Goal: Find specific page/section: Find specific page/section

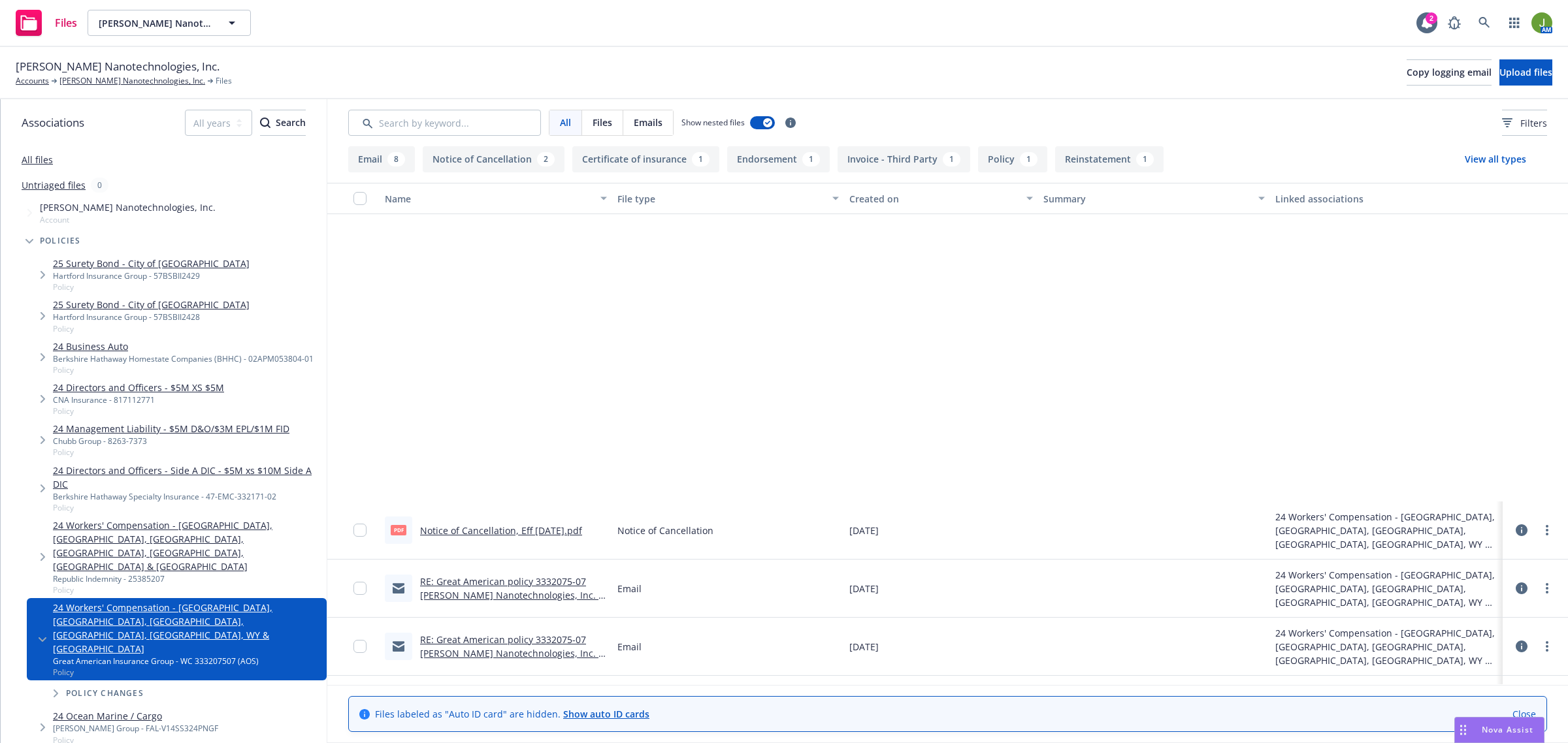
scroll to position [400, 0]
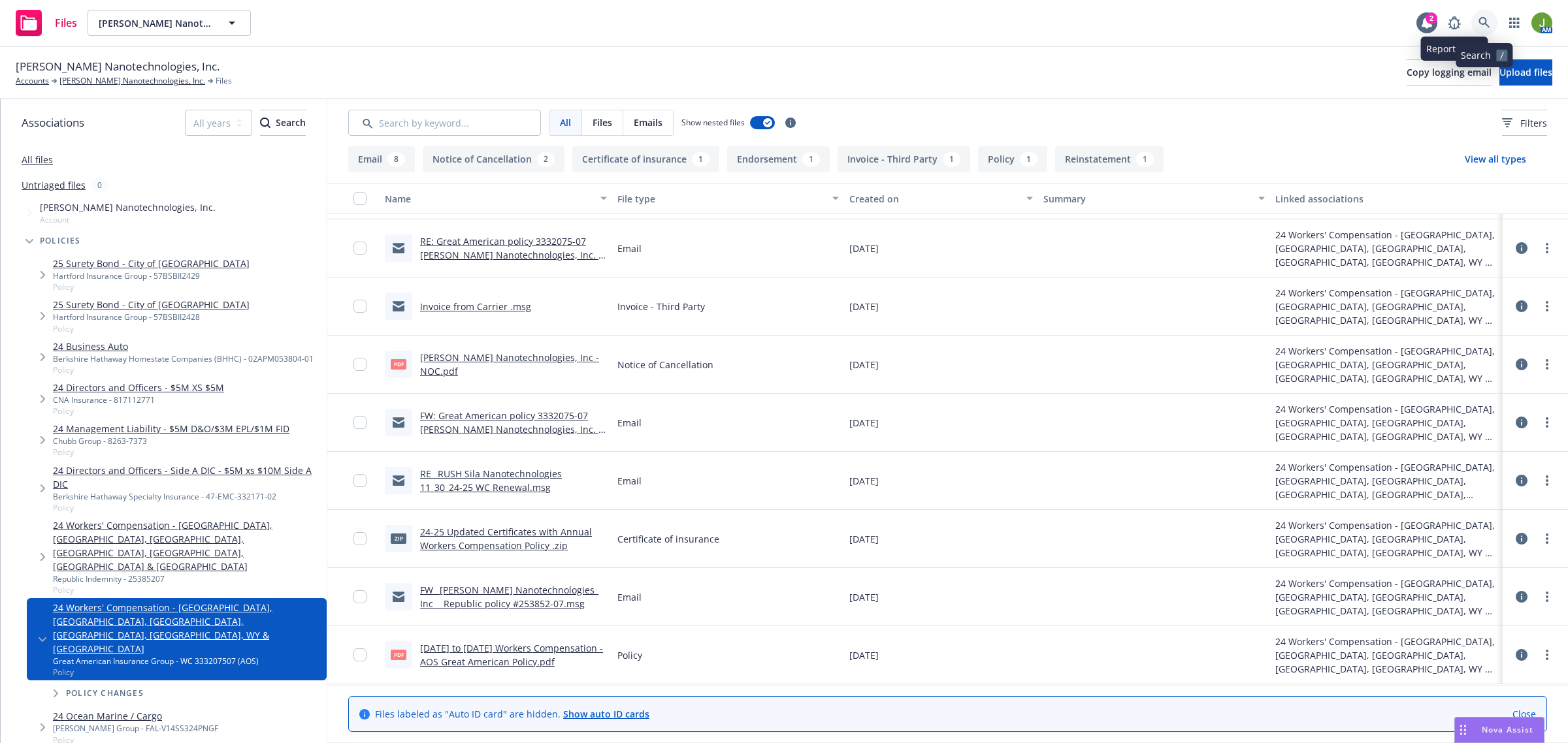
click at [1482, 24] on icon at bounding box center [1484, 23] width 12 height 12
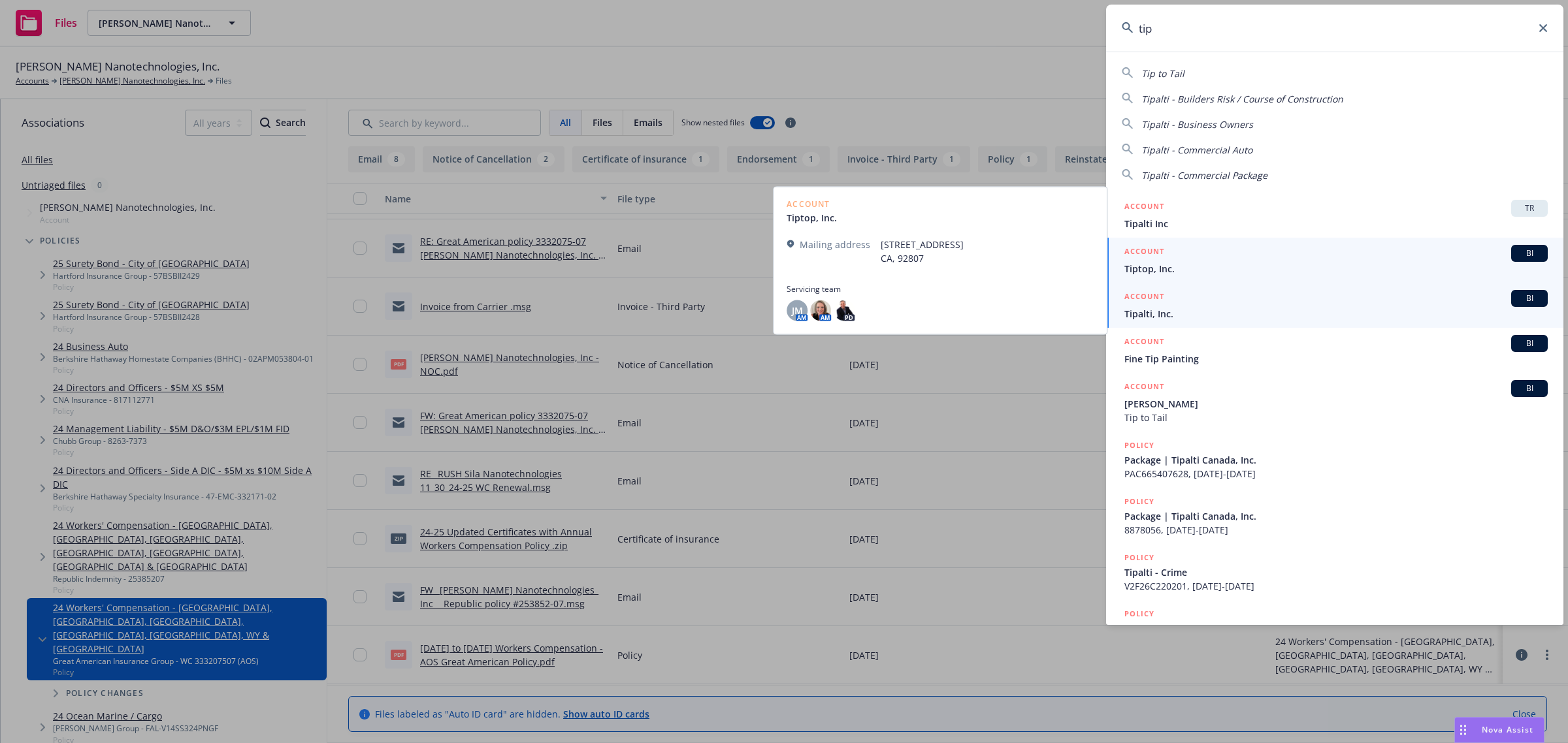
type input "tip"
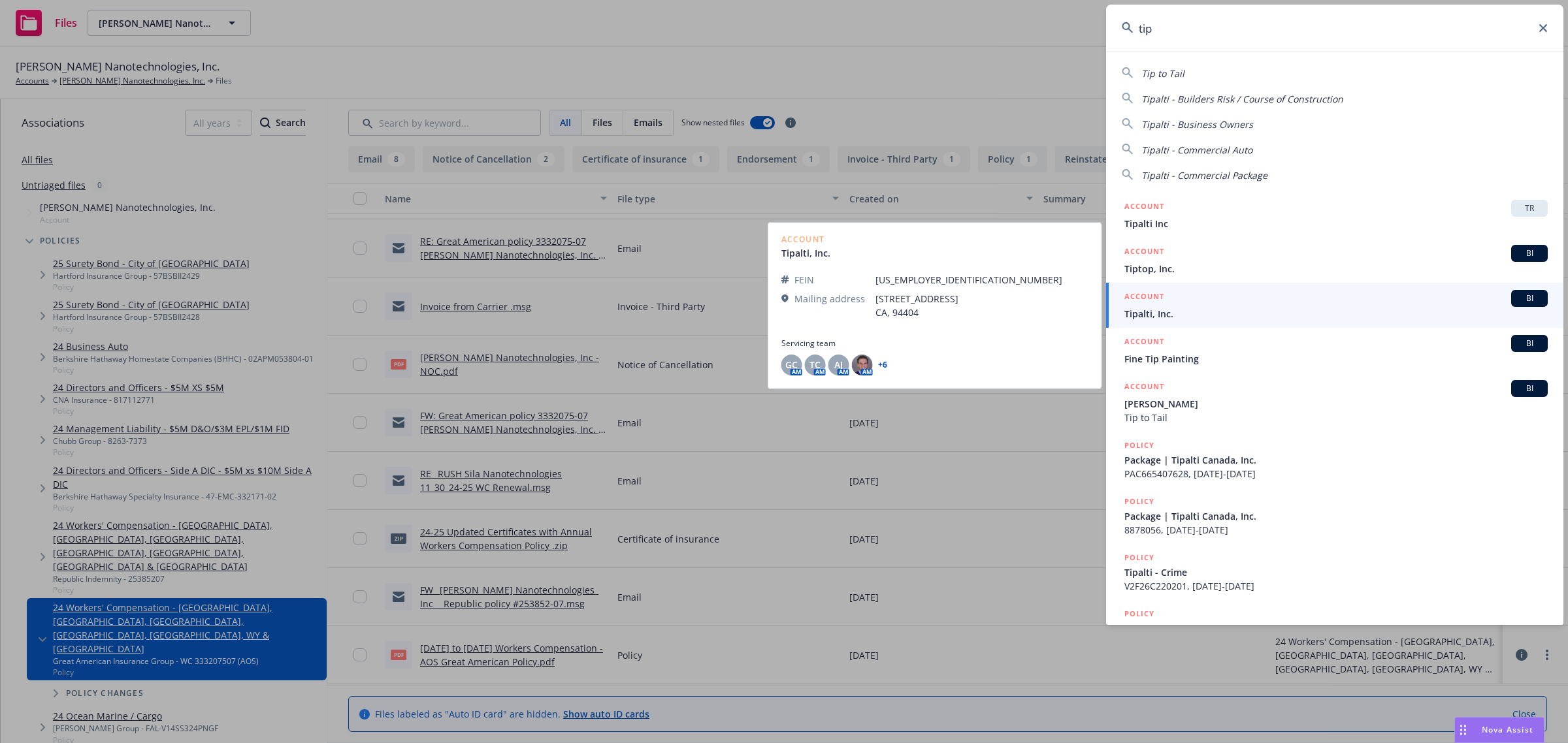
click at [1164, 302] on h5 "ACCOUNT" at bounding box center [1144, 297] width 40 height 15
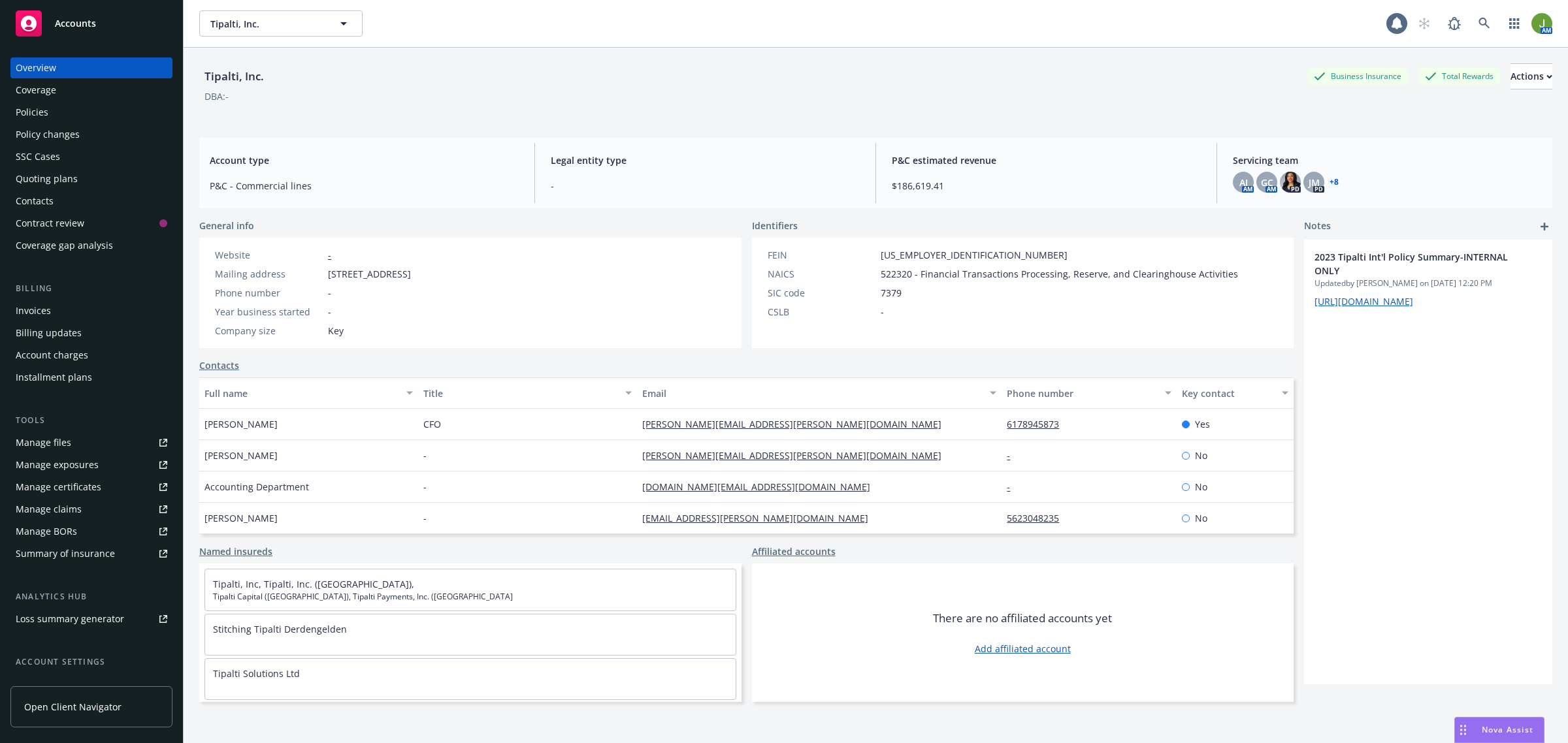
click at [79, 113] on div "Policies" at bounding box center [91, 112] width 152 height 21
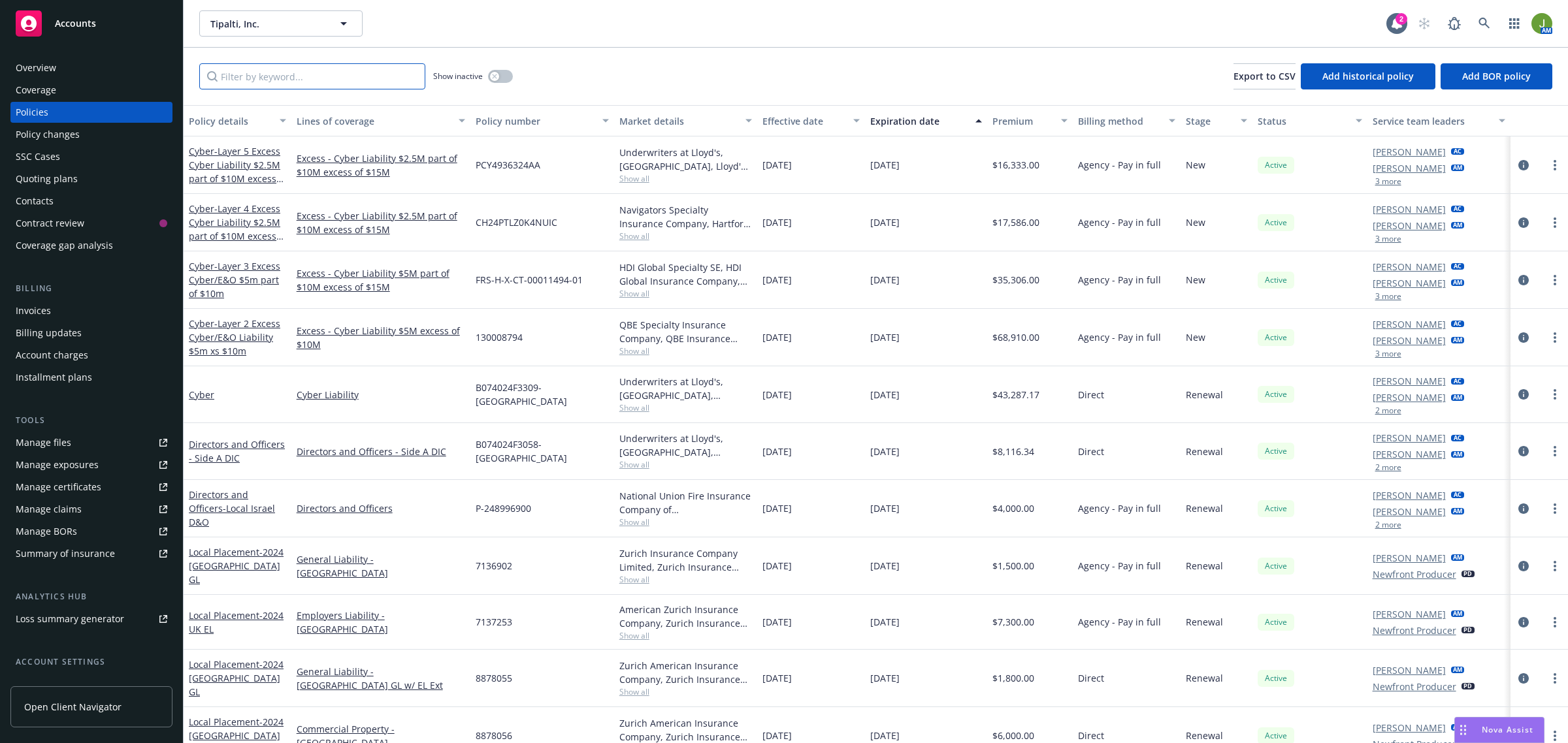
click at [269, 79] on input "Filter by keyword..." at bounding box center [313, 76] width 226 height 26
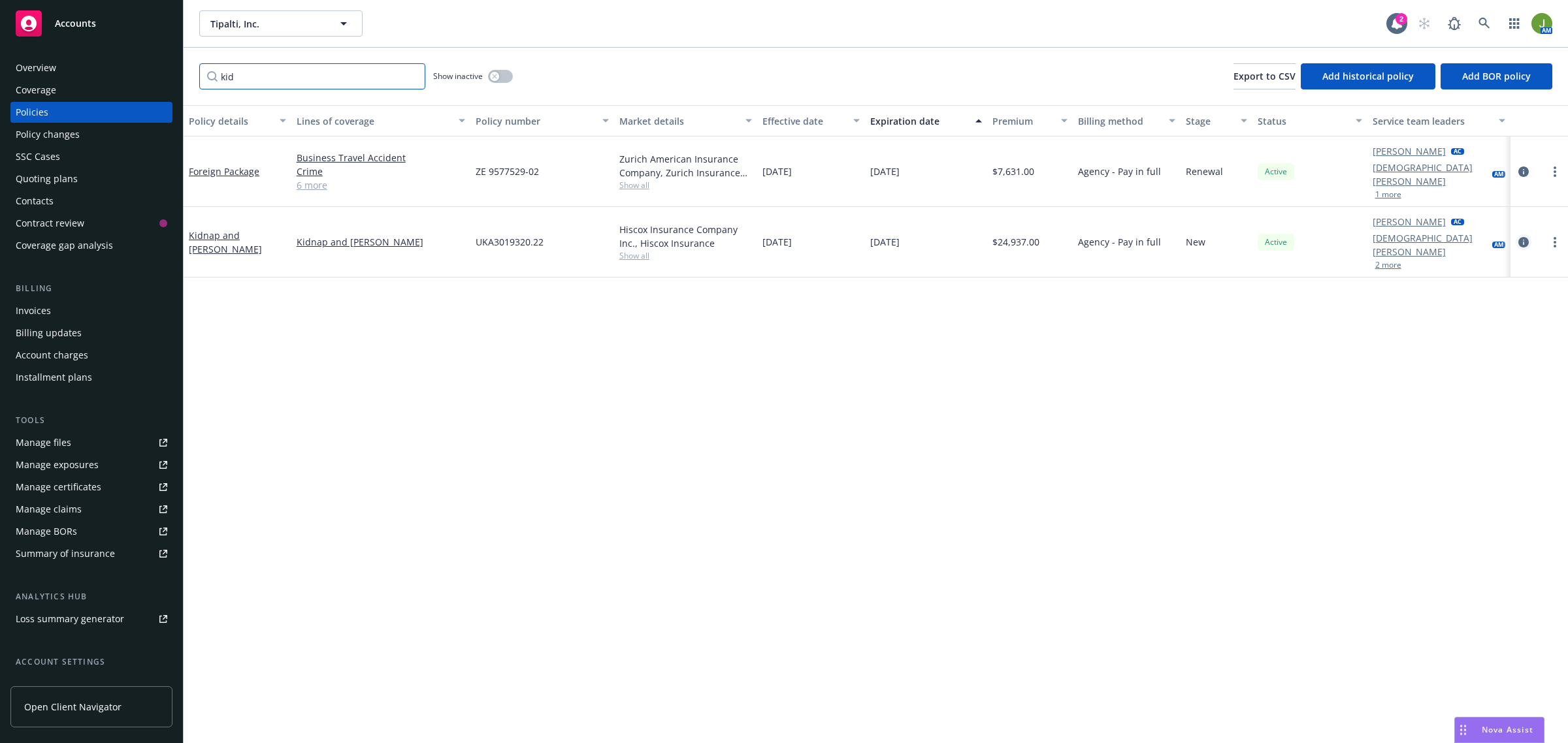
type input "kid"
click at [1525, 237] on icon "circleInformation" at bounding box center [1524, 243] width 11 height 11
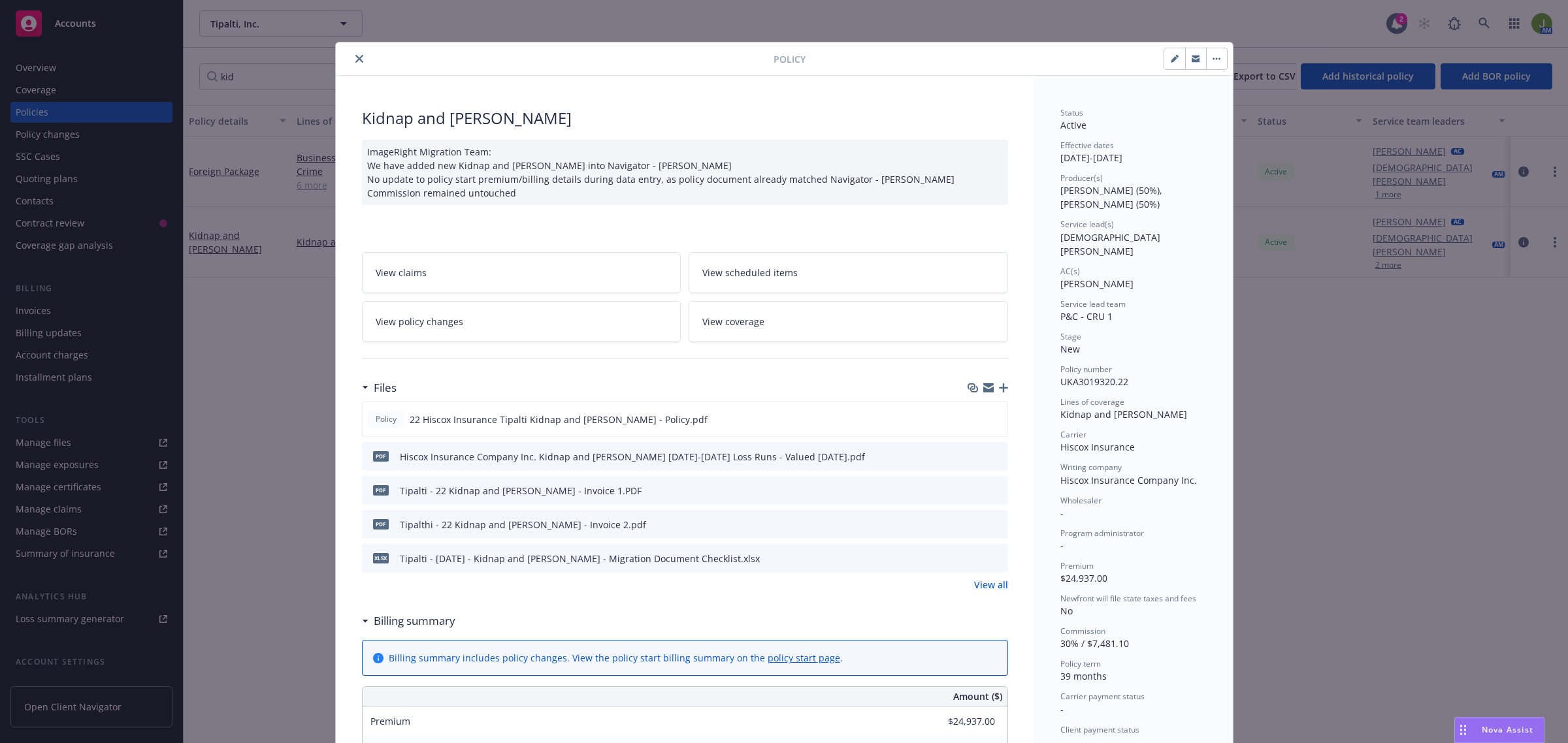
click at [351, 63] on button "close" at bounding box center [359, 58] width 15 height 15
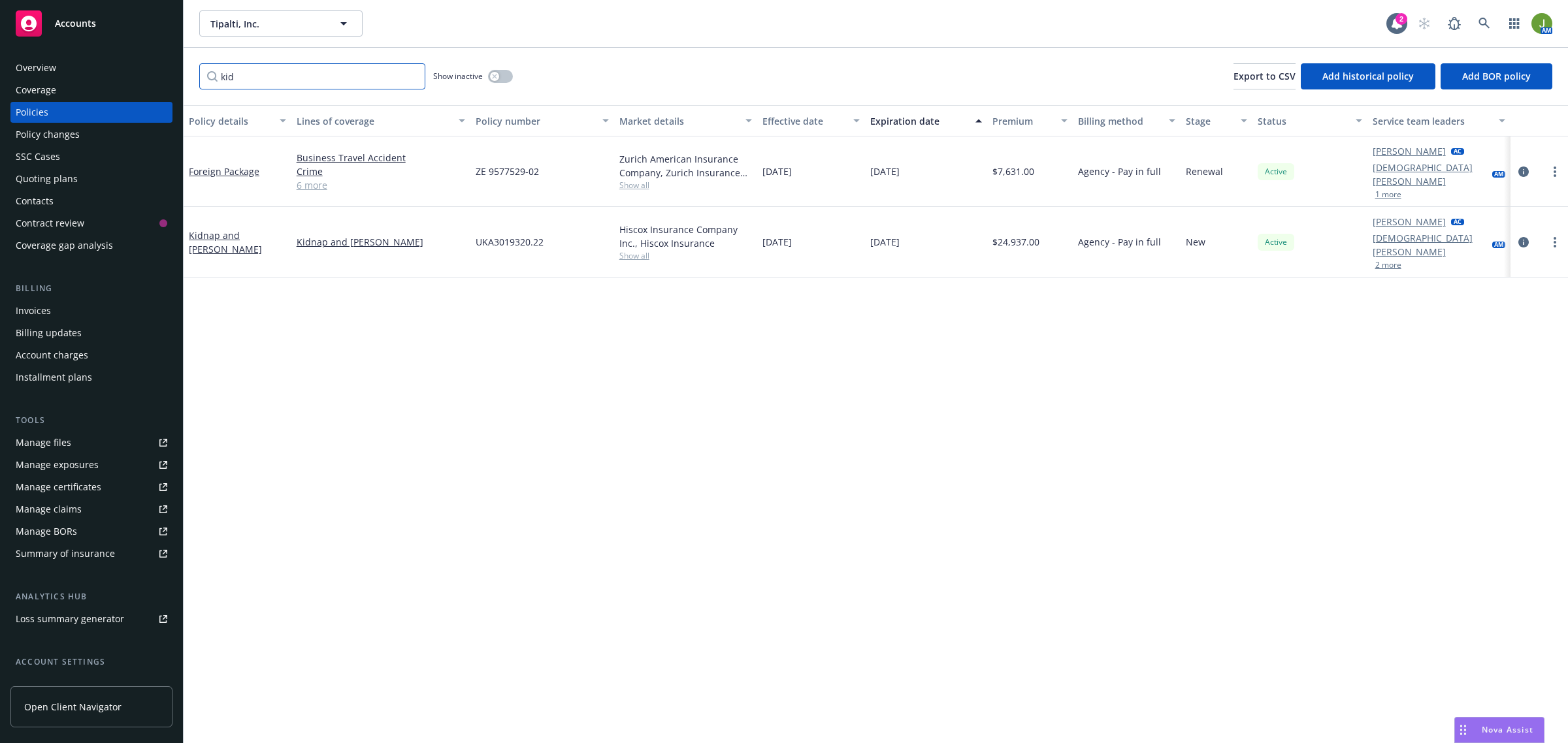
drag, startPoint x: 240, startPoint y: 75, endPoint x: 119, endPoint y: 62, distance: 121.7
click at [117, 72] on div "Accounts Overview Coverage Policies Policy changes SSC Cases Quoting plans Cont…" at bounding box center [784, 371] width 1568 height 743
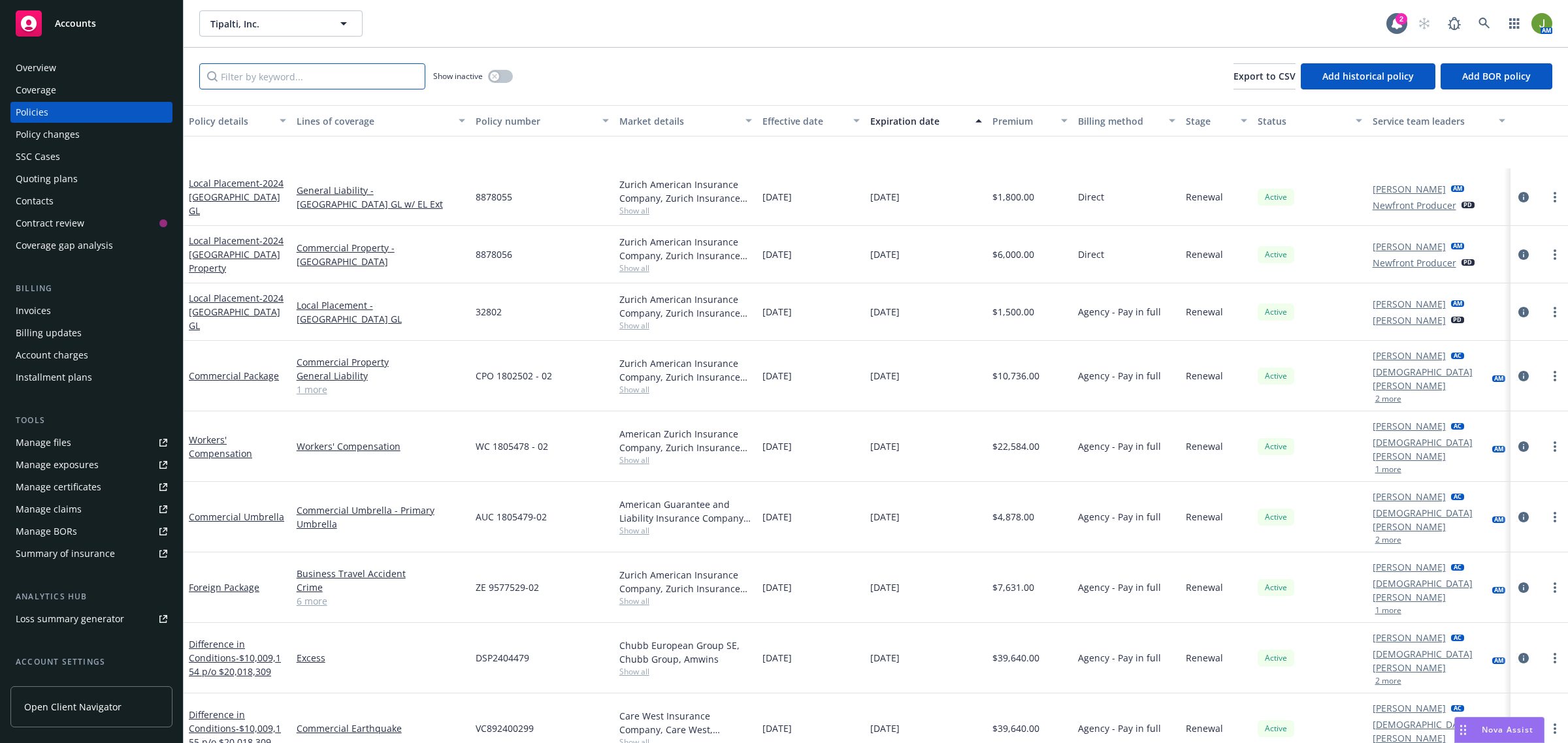
scroll to position [571, 0]
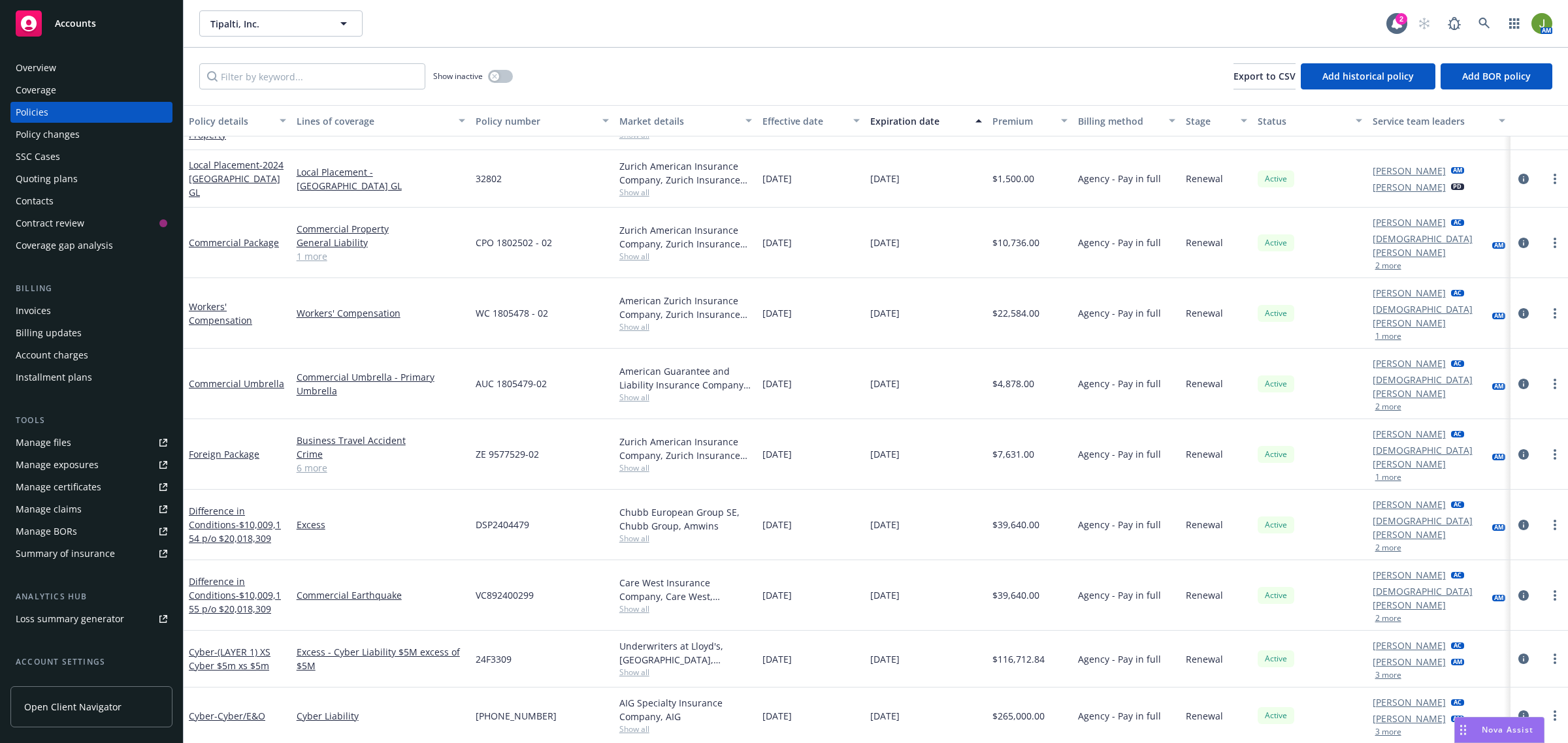
click at [46, 180] on div "Quoting plans" at bounding box center [46, 179] width 62 height 21
